Goal: Navigation & Orientation: Understand site structure

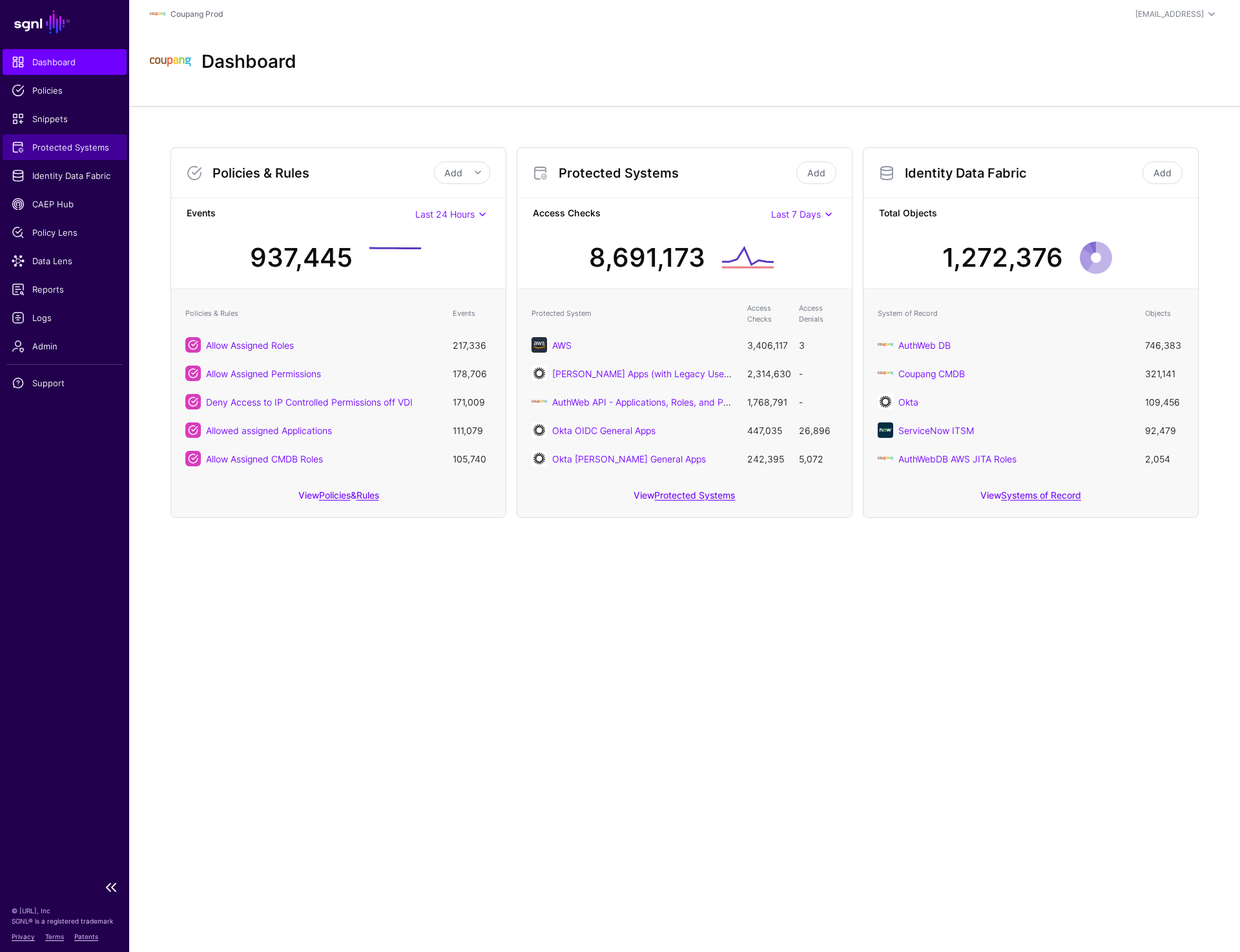
click at [65, 145] on span "Protected Systems" at bounding box center [65, 147] width 106 height 13
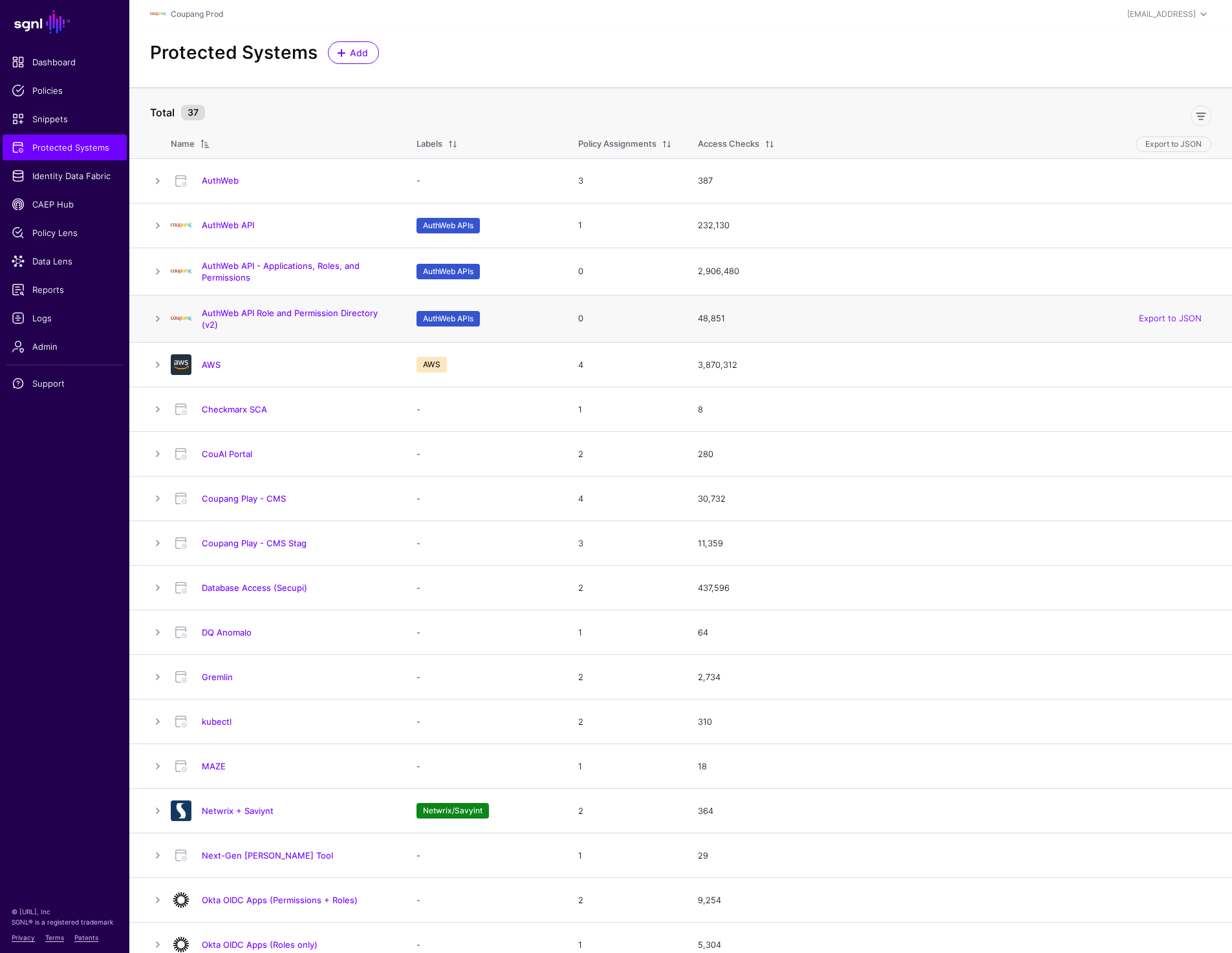
drag, startPoint x: 252, startPoint y: 323, endPoint x: 196, endPoint y: 306, distance: 58.5
click at [196, 306] on td "AuthWeb API Role and Permission Directory (v2)" at bounding box center [286, 318] width 232 height 47
click at [312, 266] on link "AuthWeb API - Applications, Roles, and Permissions" at bounding box center [280, 272] width 158 height 22
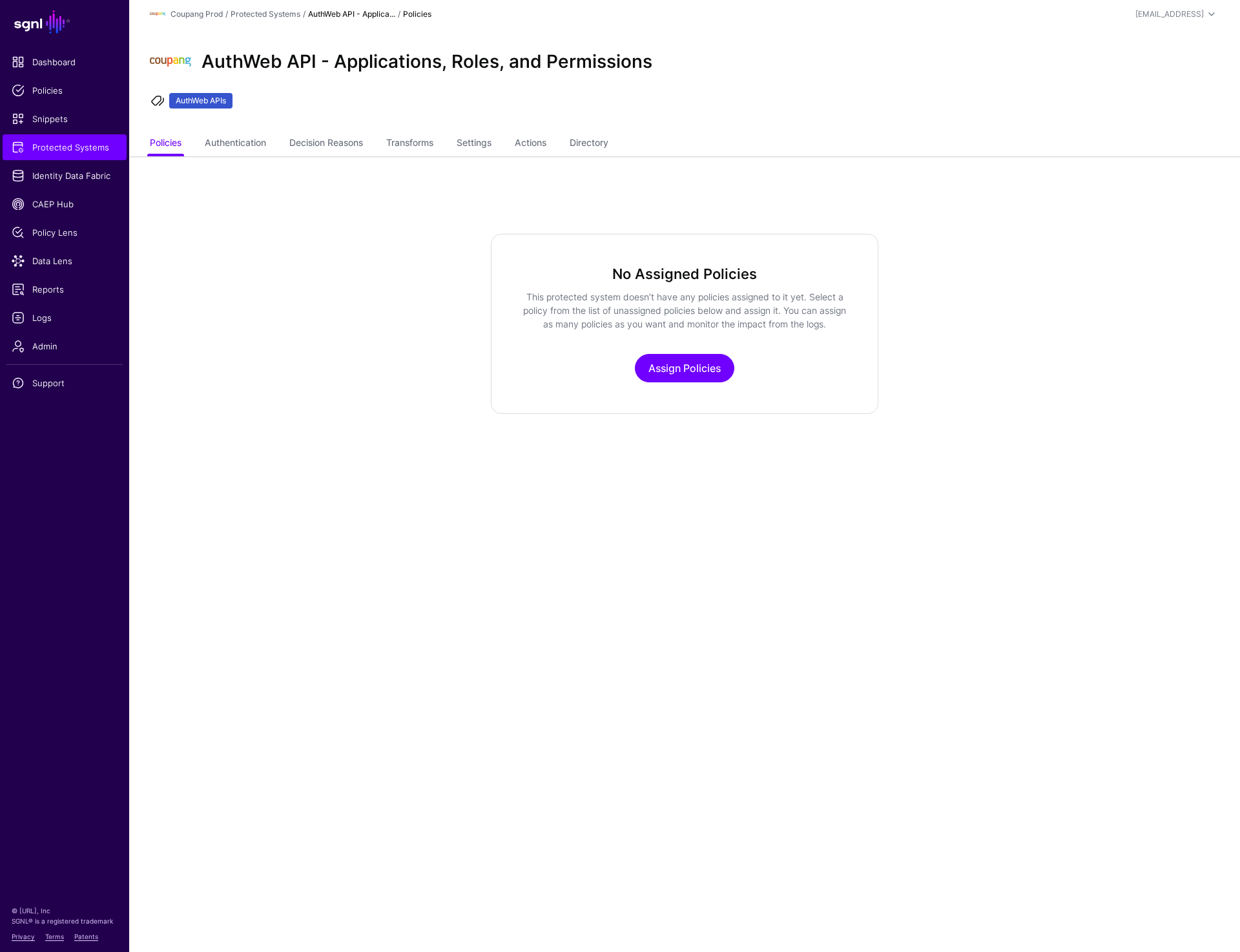
click at [576, 141] on ul "Policies Authentication Decision Reasons Transforms Settings Actions Directory" at bounding box center [684, 144] width 1069 height 25
click at [583, 141] on link "Directory" at bounding box center [589, 144] width 39 height 25
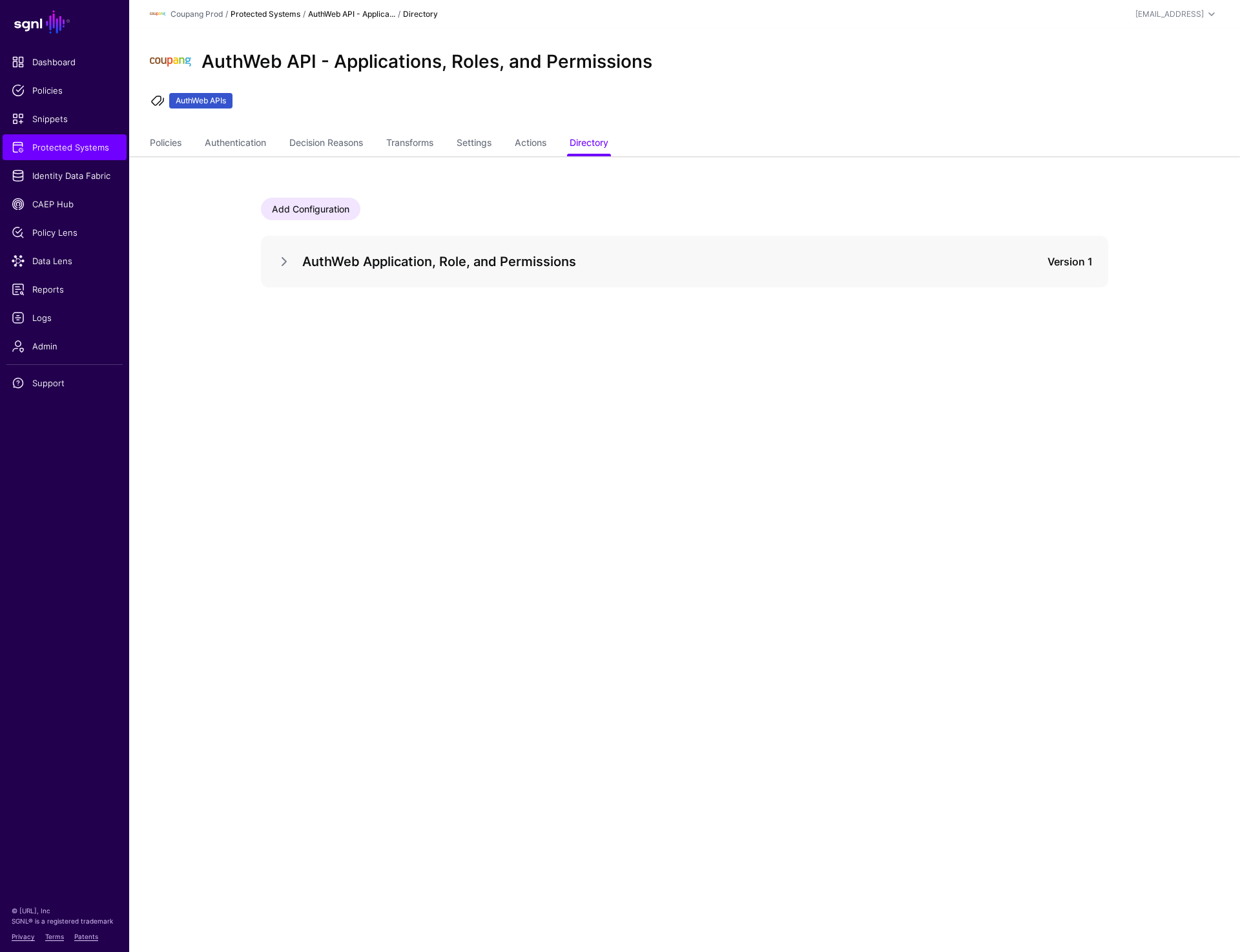
click at [293, 14] on link "Protected Systems" at bounding box center [265, 14] width 70 height 10
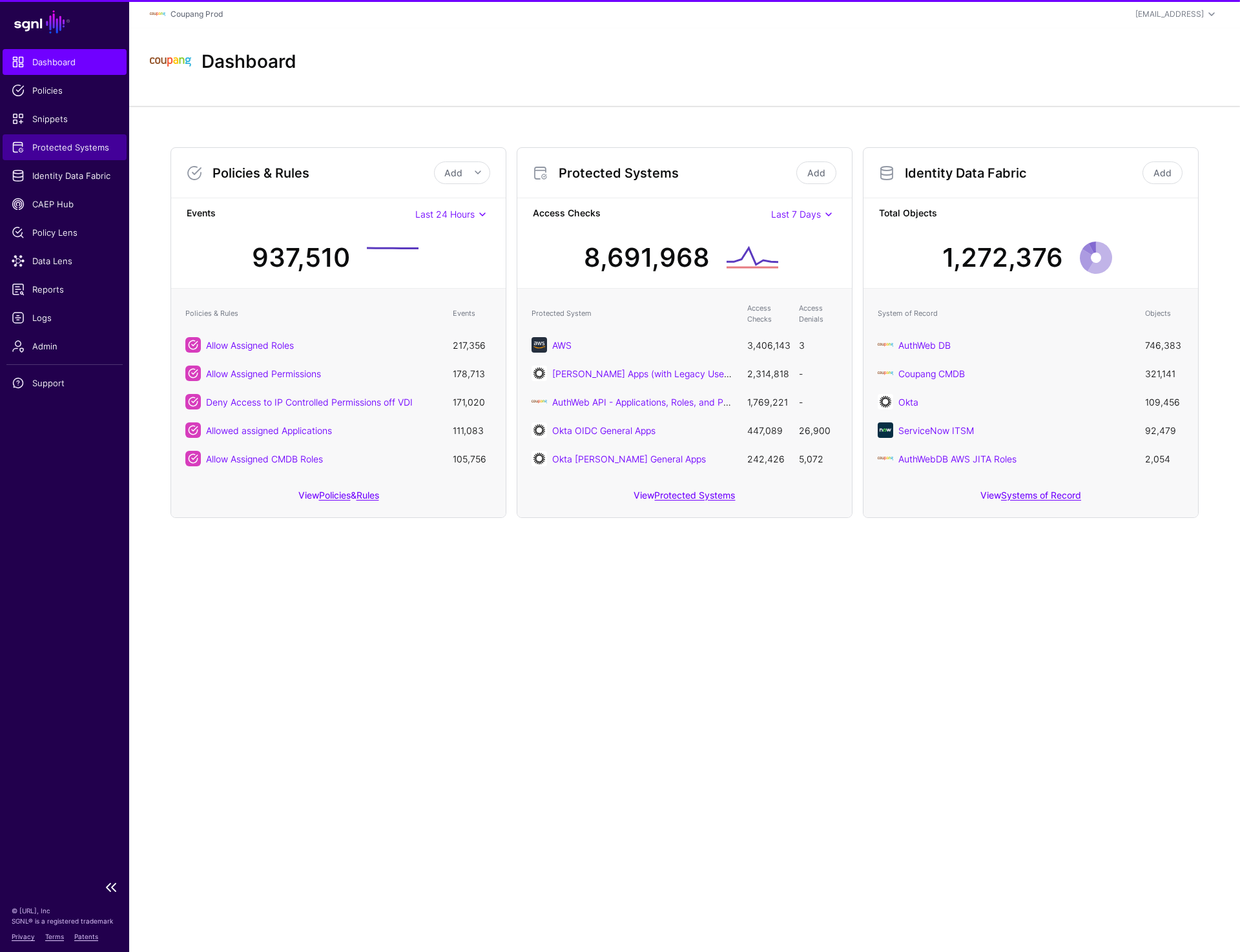
click at [83, 149] on span "Protected Systems" at bounding box center [65, 147] width 106 height 13
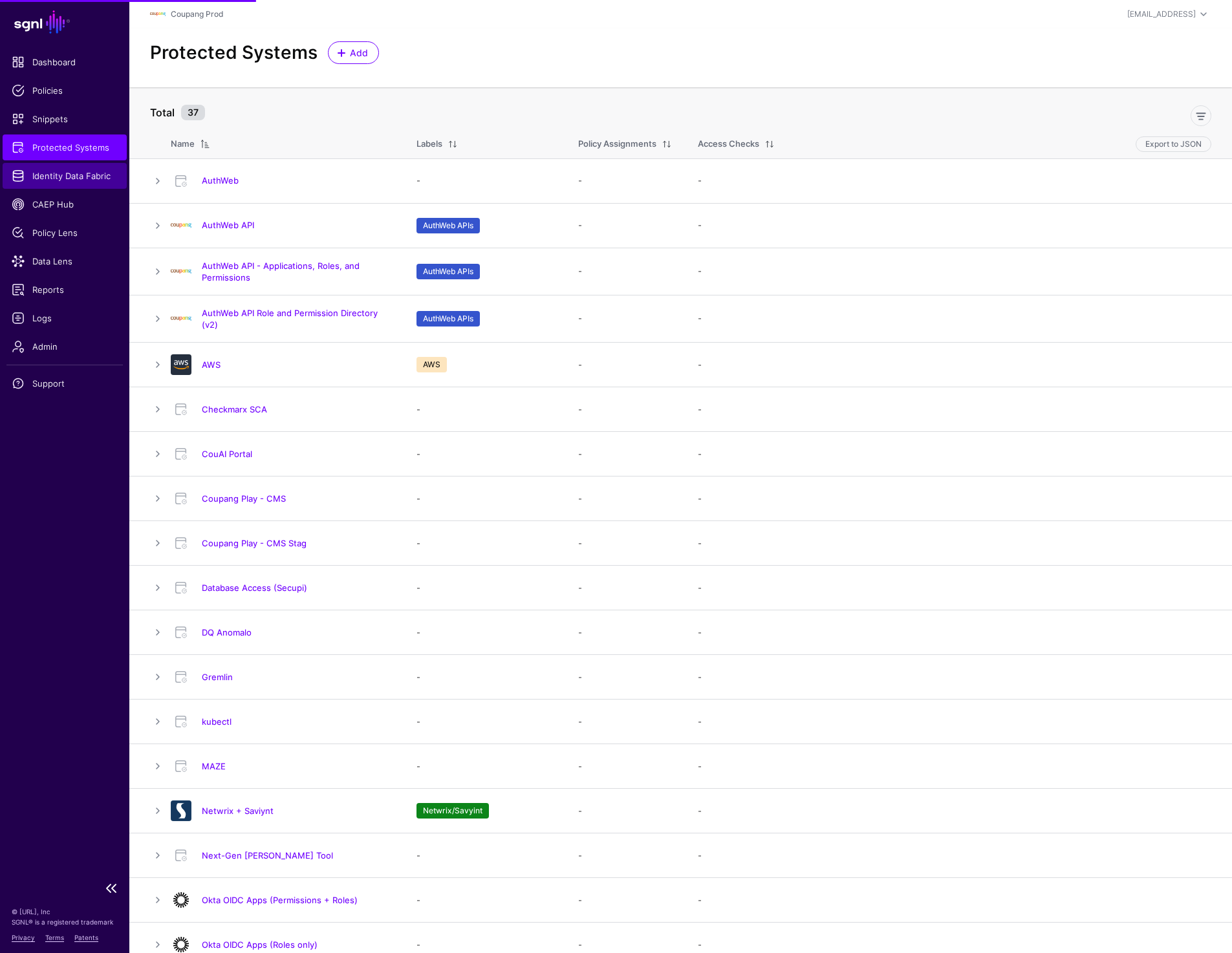
click at [86, 183] on link "Identity Data Fabric" at bounding box center [65, 175] width 124 height 26
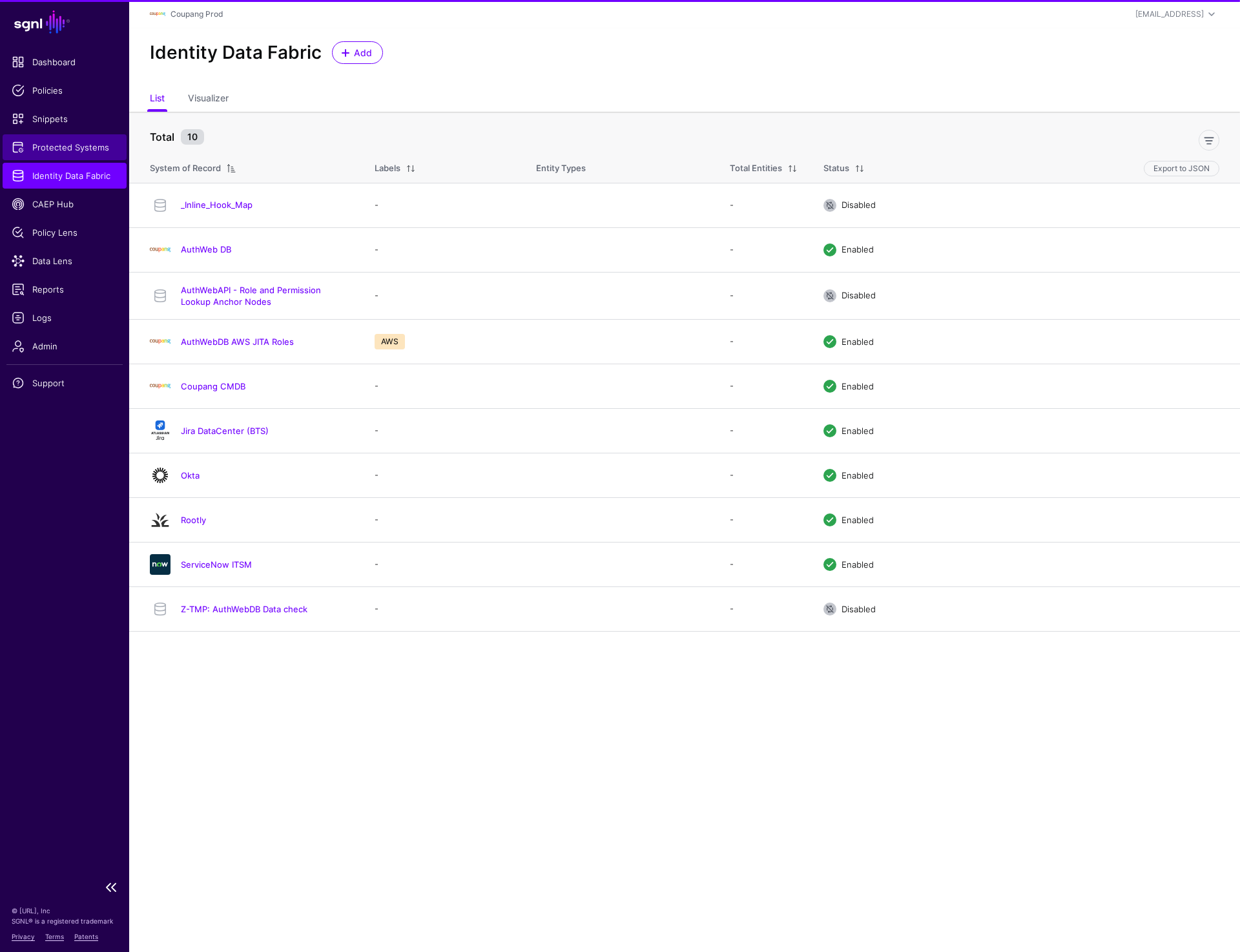
click at [83, 143] on span "Protected Systems" at bounding box center [65, 147] width 106 height 13
